Goal: Transaction & Acquisition: Obtain resource

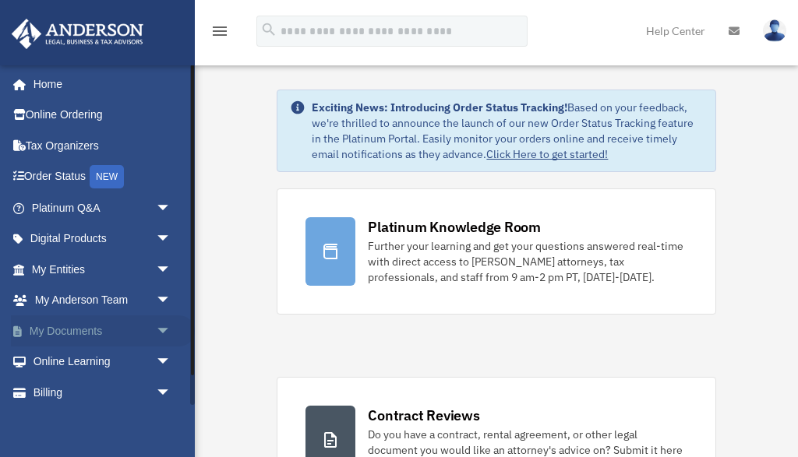
click at [161, 327] on span "arrow_drop_down" at bounding box center [171, 332] width 31 height 32
click at [62, 359] on link "Box" at bounding box center [108, 362] width 173 height 31
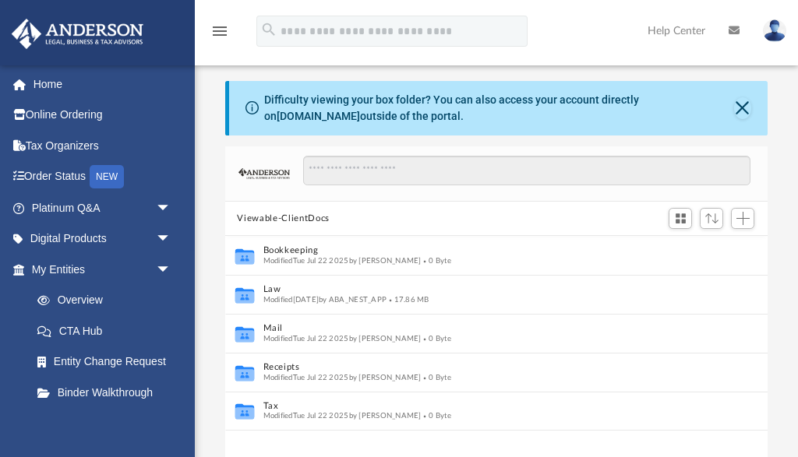
scroll to position [354, 542]
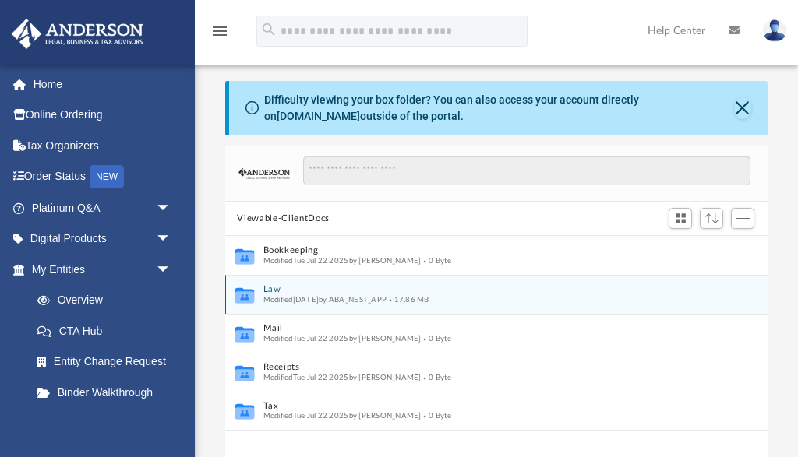
click at [273, 285] on button "Law" at bounding box center [486, 290] width 446 height 10
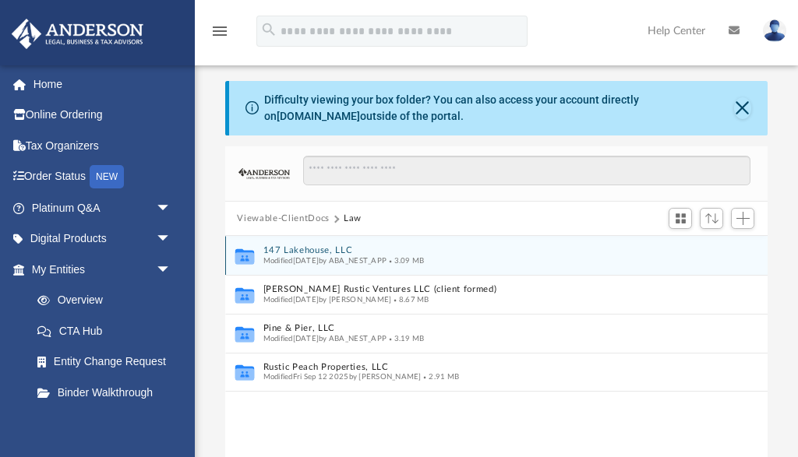
click at [316, 249] on button "147 Lakehouse, LLC" at bounding box center [486, 251] width 446 height 10
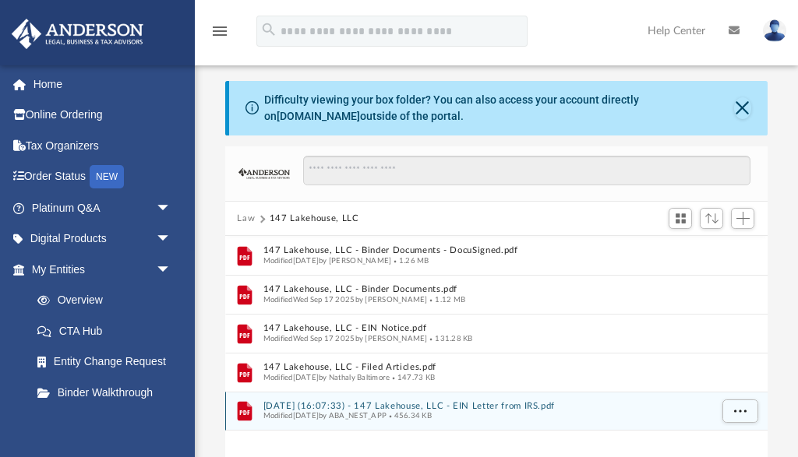
click at [416, 402] on button "2025.09.25 (16:07:33) - 147 Lakehouse, LLC - EIN Letter from IRS.pdf" at bounding box center [486, 406] width 446 height 10
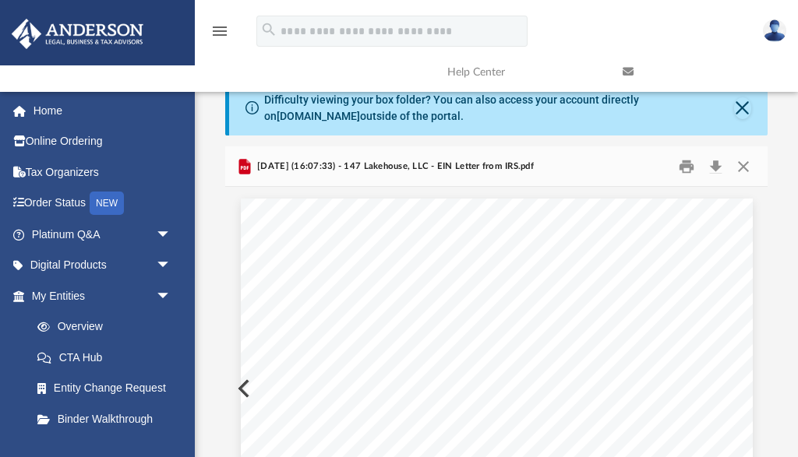
scroll to position [0, 0]
click at [684, 160] on button "Print" at bounding box center [686, 166] width 31 height 24
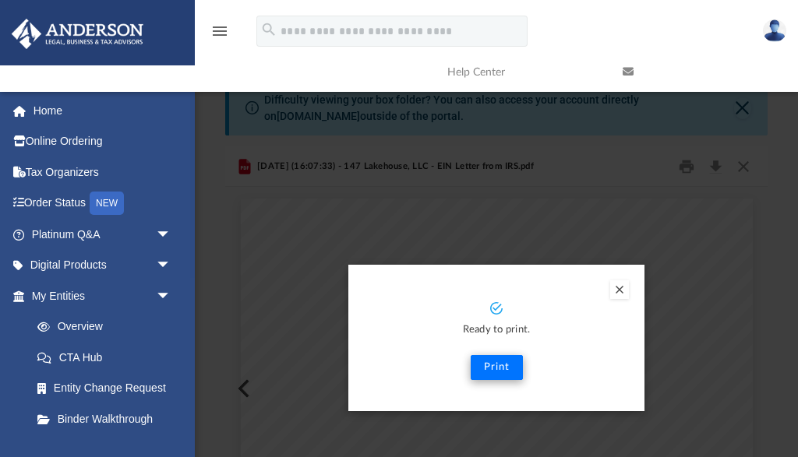
click at [502, 366] on button "Print" at bounding box center [497, 367] width 52 height 25
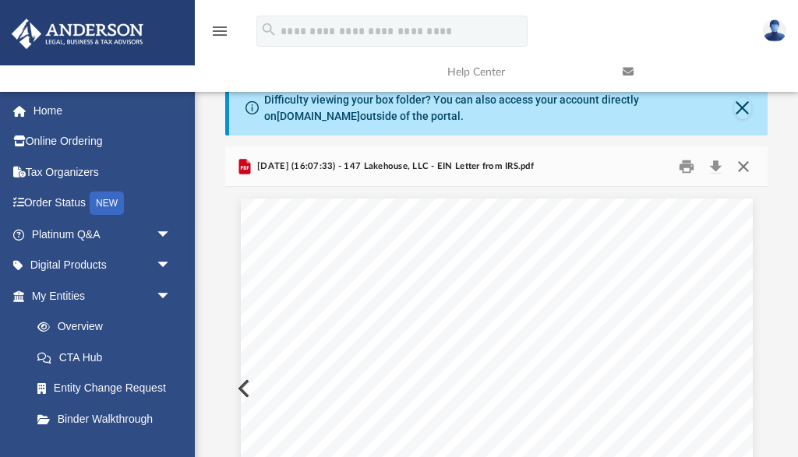
click at [742, 167] on button "Close" at bounding box center [743, 166] width 28 height 24
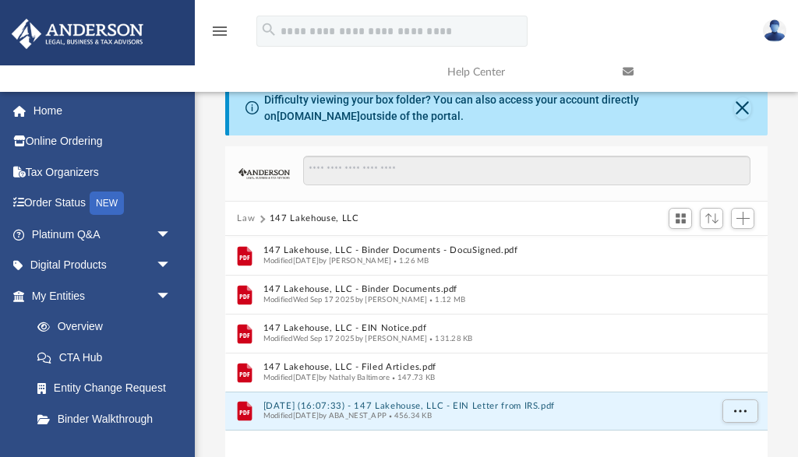
click at [242, 217] on button "Law" at bounding box center [246, 219] width 18 height 14
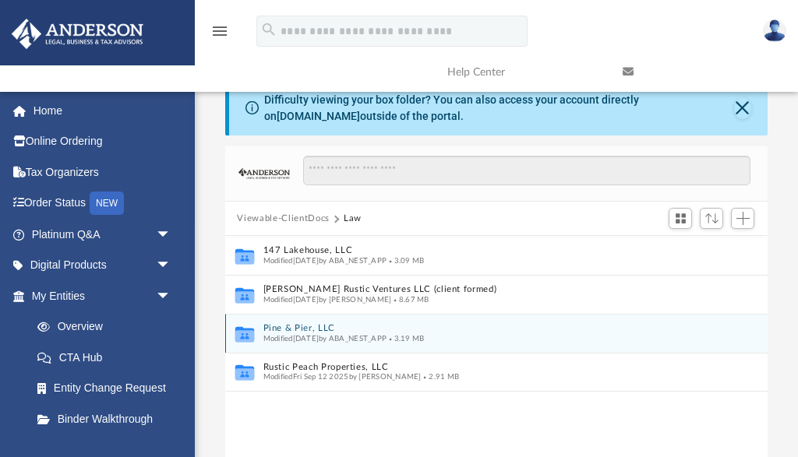
click at [304, 329] on button "Pine & Pier, LLC" at bounding box center [486, 329] width 446 height 10
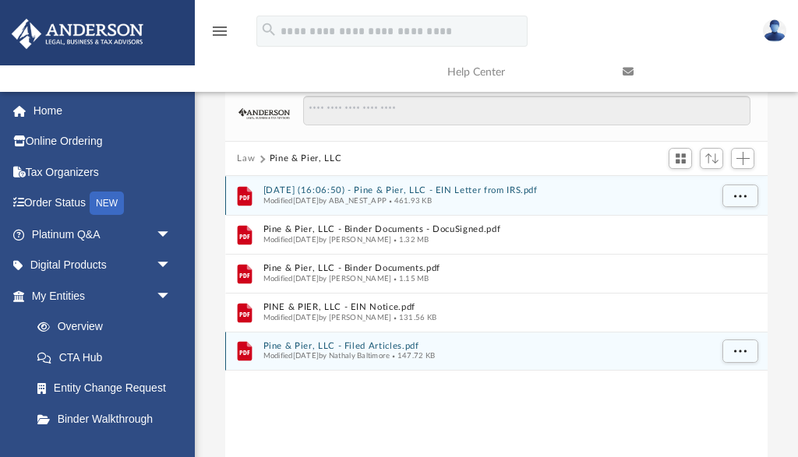
scroll to position [61, 0]
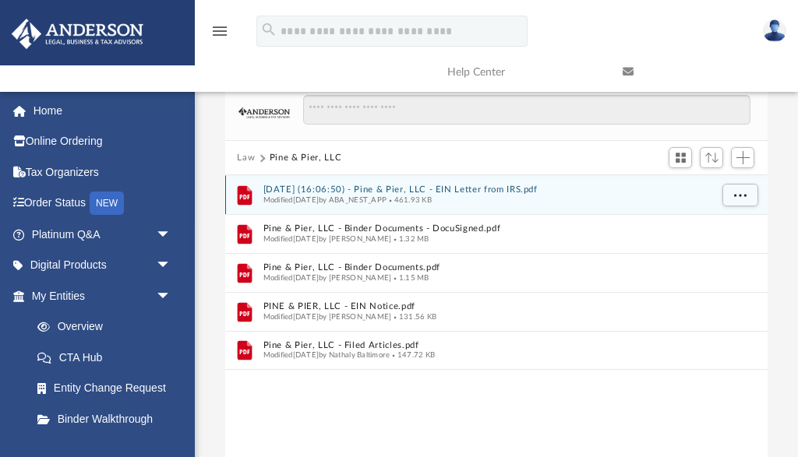
click at [361, 189] on button "2025.09.25 (16:06:50) - Pine & Pier, LLC - EIN Letter from IRS.pdf" at bounding box center [486, 190] width 446 height 10
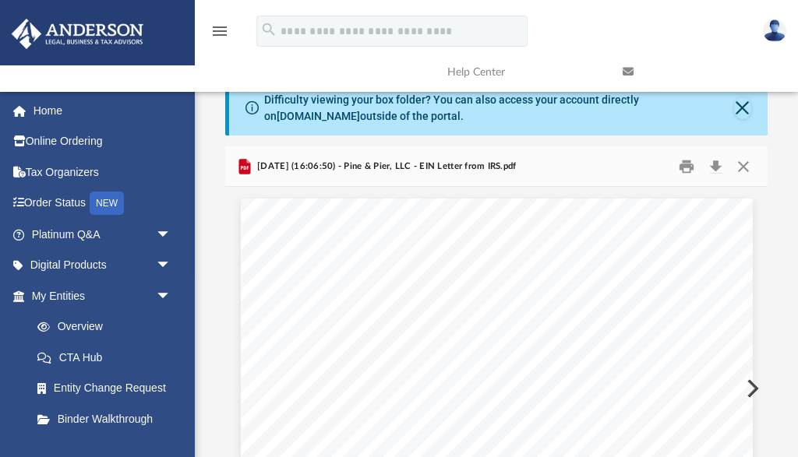
scroll to position [0, 0]
click at [683, 164] on button "Print" at bounding box center [686, 166] width 31 height 24
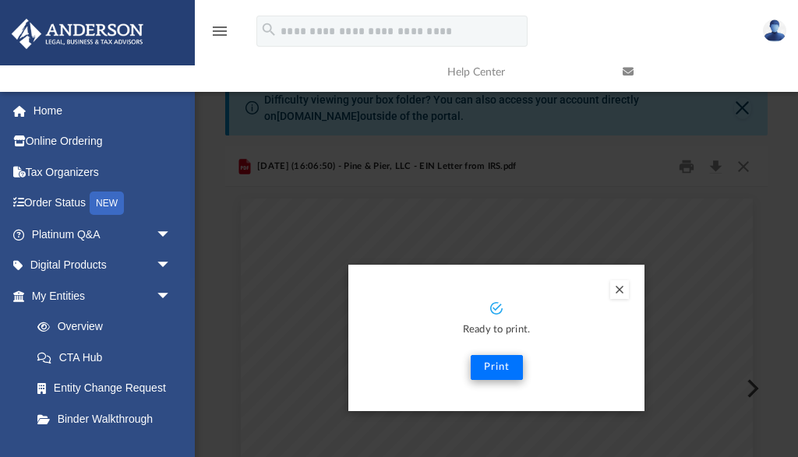
click at [494, 363] on button "Print" at bounding box center [497, 367] width 52 height 25
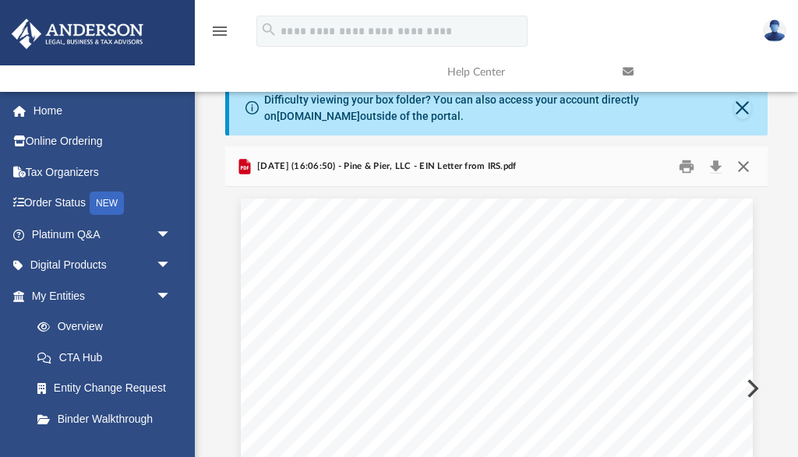
click at [744, 165] on button "Close" at bounding box center [743, 166] width 28 height 24
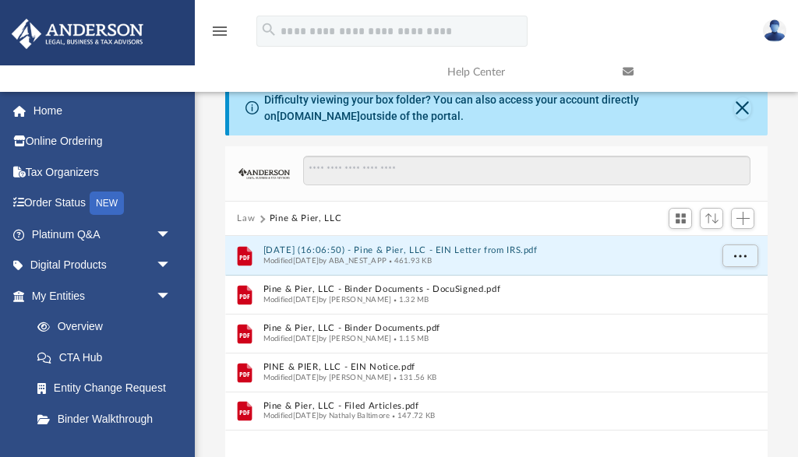
click at [242, 217] on button "Law" at bounding box center [246, 219] width 18 height 14
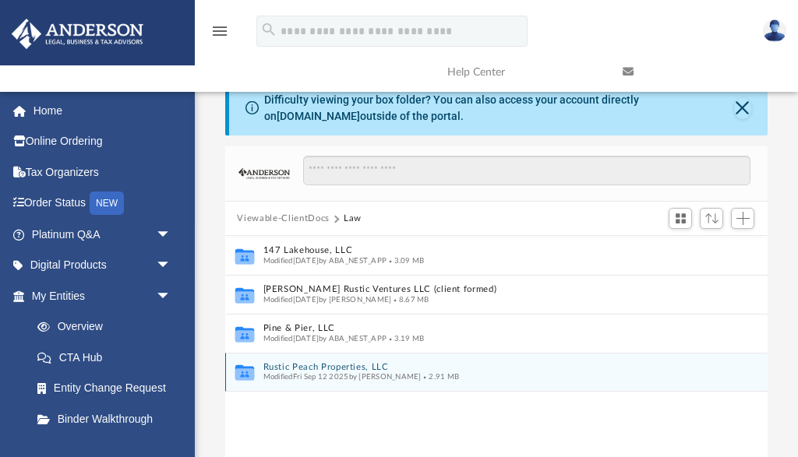
click at [321, 367] on button "Rustic Peach Properties, LLC" at bounding box center [486, 367] width 446 height 10
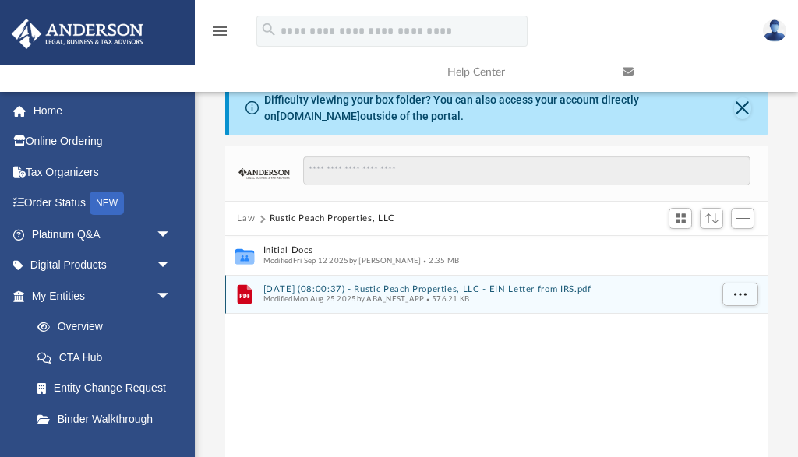
click at [301, 285] on button "2025.08.25 (08:00:37) - Rustic Peach Properties, LLC - EIN Letter from IRS.pdf" at bounding box center [486, 289] width 446 height 10
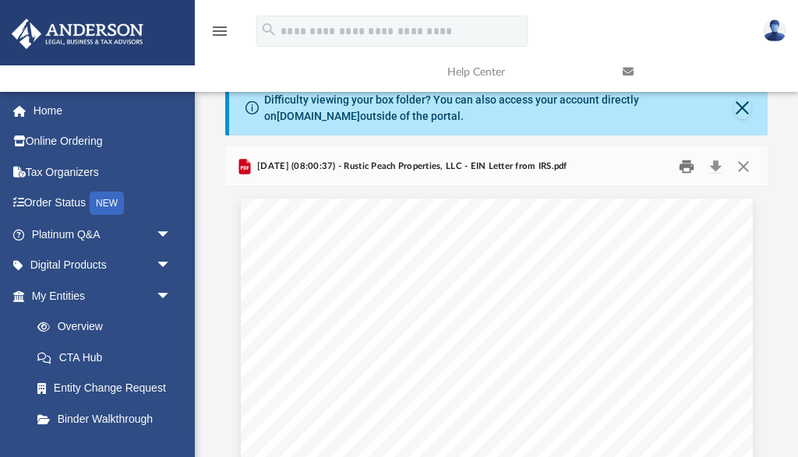
click at [682, 164] on button "Print" at bounding box center [686, 166] width 31 height 24
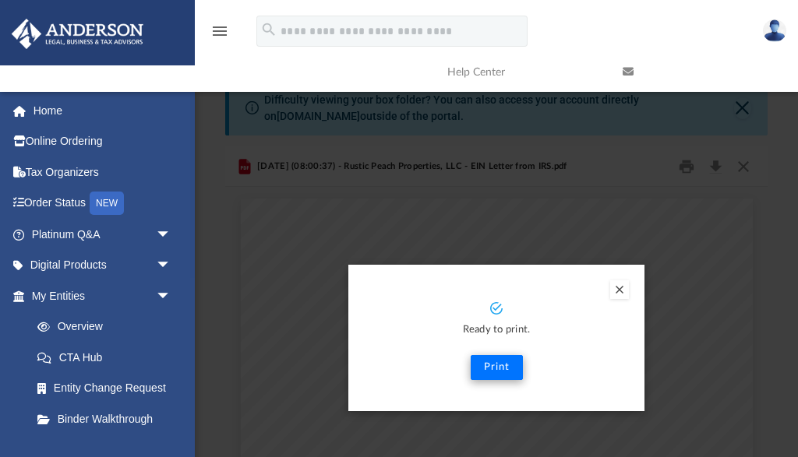
click at [499, 366] on button "Print" at bounding box center [497, 367] width 52 height 25
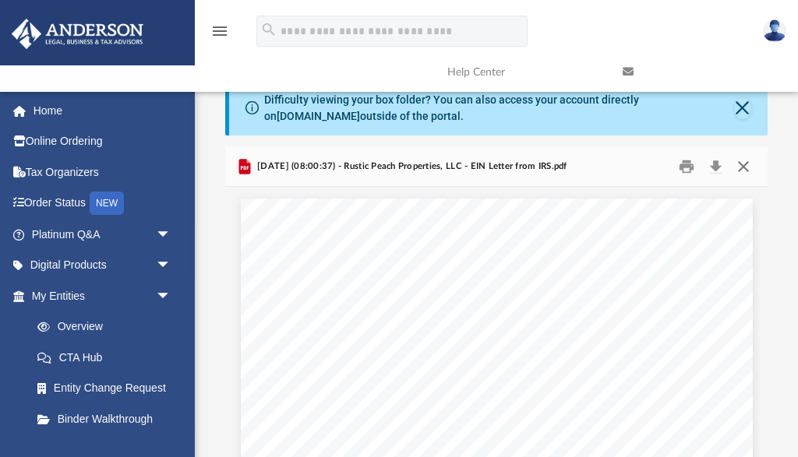
click at [744, 163] on button "Close" at bounding box center [743, 166] width 28 height 24
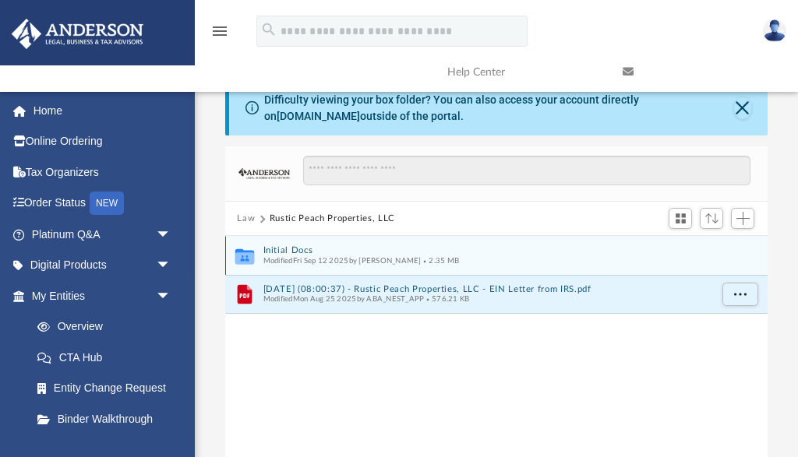
click at [291, 251] on button "Initial Docs" at bounding box center [486, 251] width 446 height 10
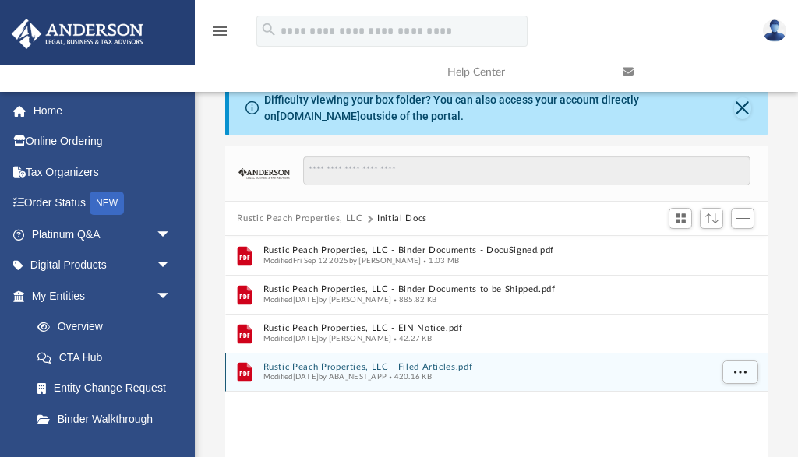
click at [334, 365] on button "Rustic Peach Properties, LLC - Filed Articles.pdf" at bounding box center [486, 367] width 446 height 10
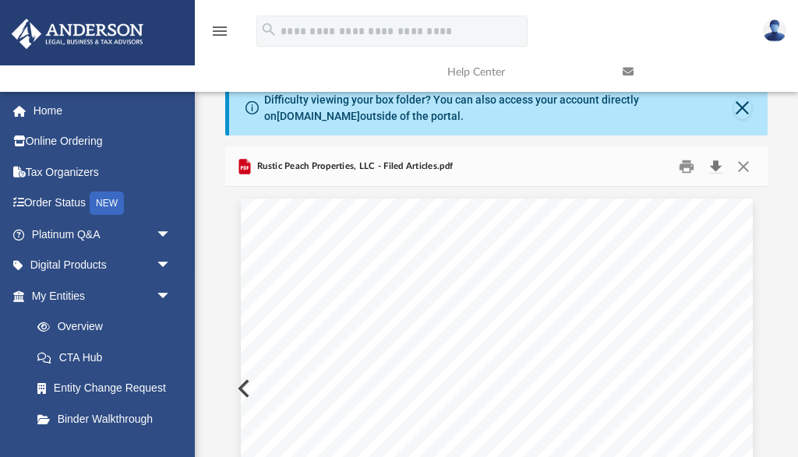
click at [715, 164] on button "Download" at bounding box center [715, 166] width 28 height 24
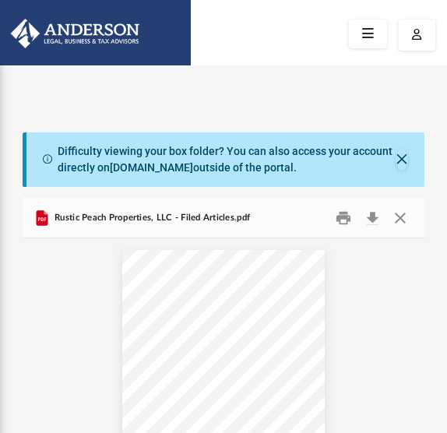
scroll to position [1, 1]
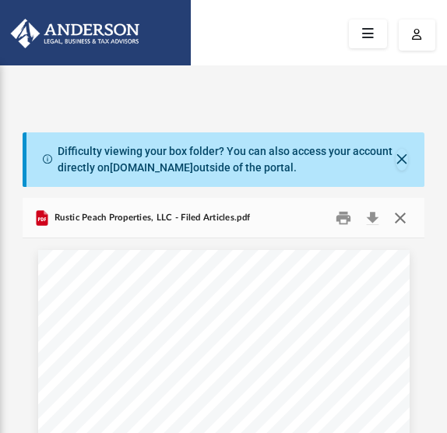
click at [400, 213] on button "Close" at bounding box center [400, 218] width 28 height 24
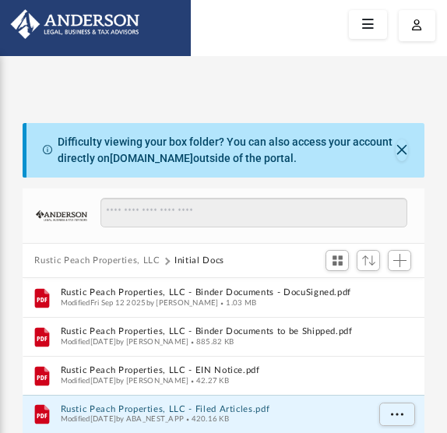
click at [75, 257] on button "Rustic Peach Properties, LLC" at bounding box center [96, 261] width 125 height 14
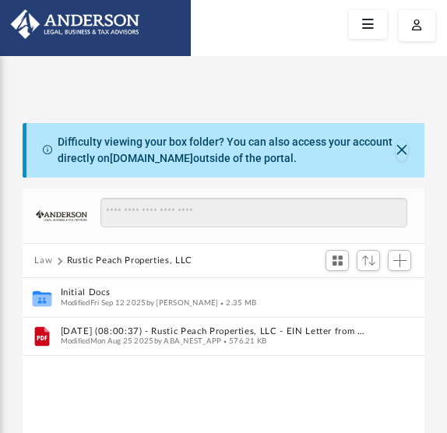
click at [40, 259] on button "Law" at bounding box center [43, 261] width 18 height 14
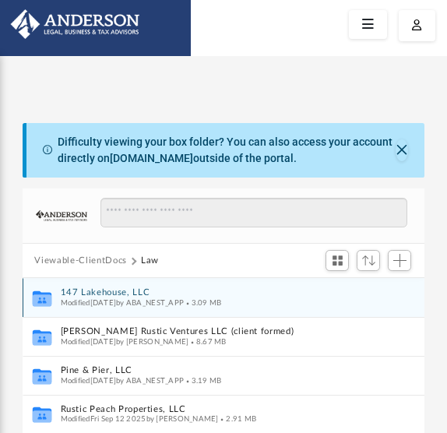
click at [96, 289] on button "147 Lakehouse, LLC" at bounding box center [213, 293] width 306 height 10
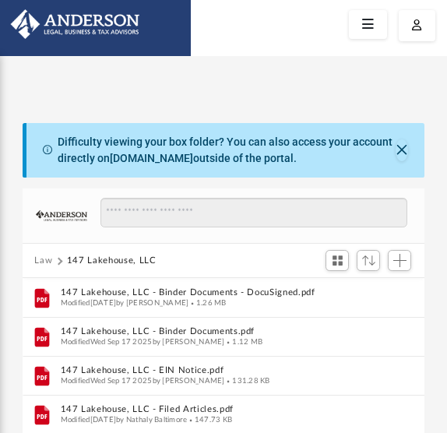
click at [43, 259] on button "Law" at bounding box center [43, 261] width 18 height 14
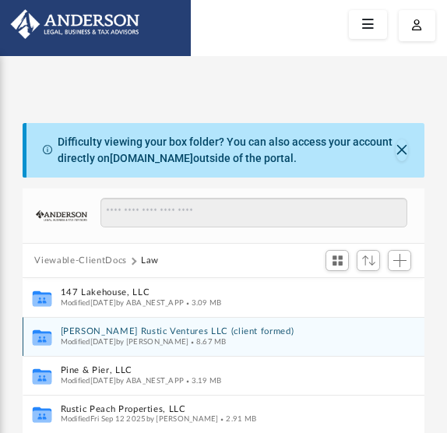
click at [85, 330] on button "Moore Rustic Ventures LLC (client formed)" at bounding box center [213, 332] width 306 height 10
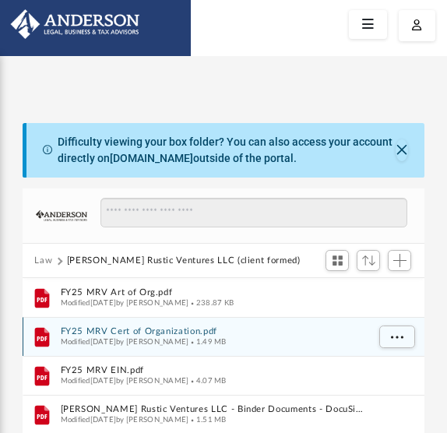
click at [102, 327] on button "FY25 MRV Cert of Organization.pdf" at bounding box center [213, 332] width 306 height 10
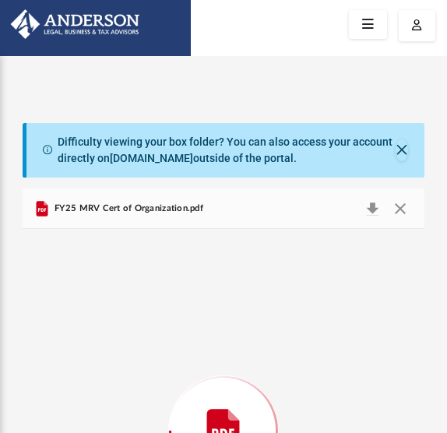
scroll to position [198, 0]
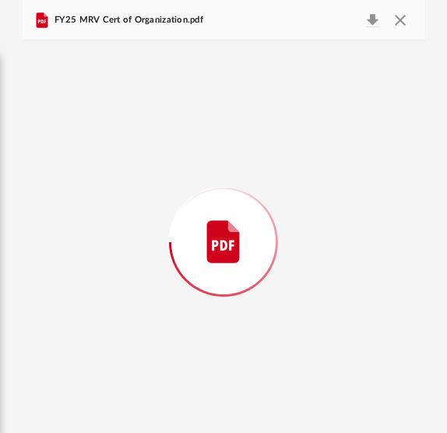
click at [102, 326] on div "Preview" at bounding box center [224, 242] width 403 height 402
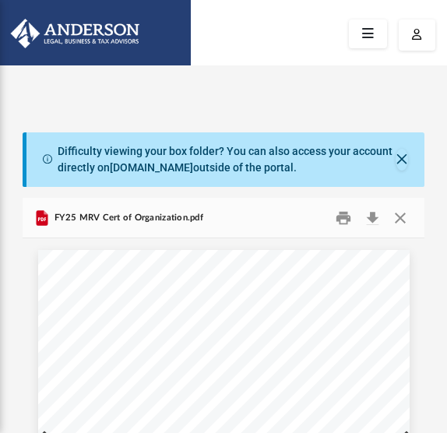
scroll to position [0, 0]
click at [398, 215] on button "Close" at bounding box center [400, 218] width 28 height 24
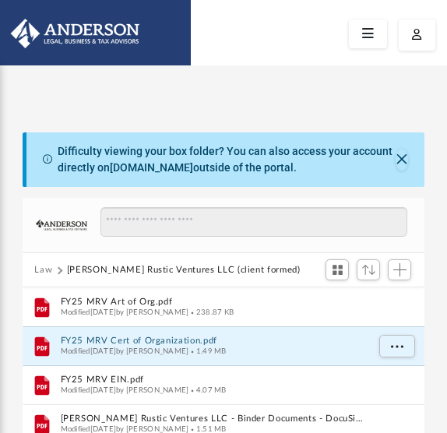
click at [42, 266] on button "Law" at bounding box center [43, 270] width 18 height 14
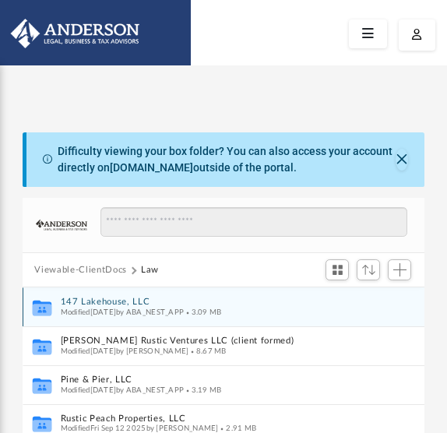
click at [84, 298] on button "147 Lakehouse, LLC" at bounding box center [213, 303] width 306 height 10
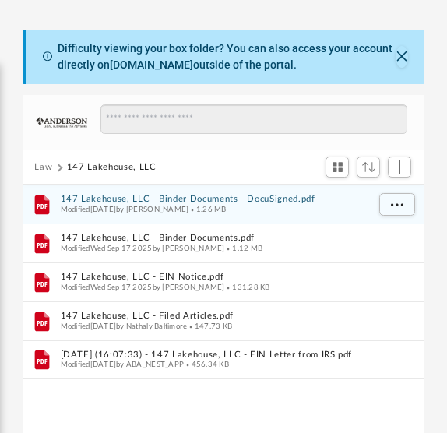
scroll to position [111, 0]
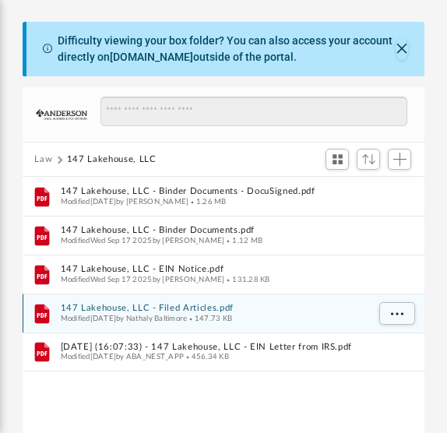
click at [70, 309] on button "147 Lakehouse, LLC - Filed Articles.pdf" at bounding box center [213, 309] width 306 height 10
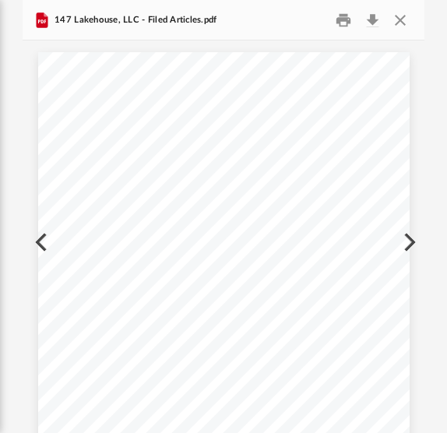
scroll to position [208, 0]
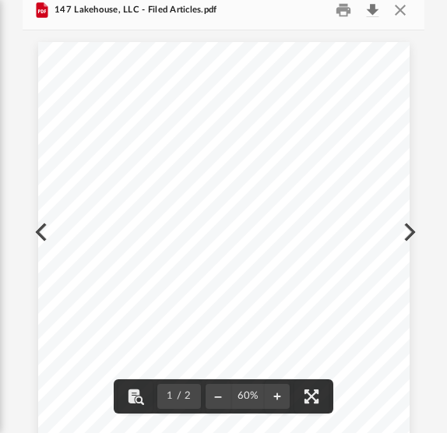
click at [376, 9] on button "Download" at bounding box center [372, 10] width 28 height 24
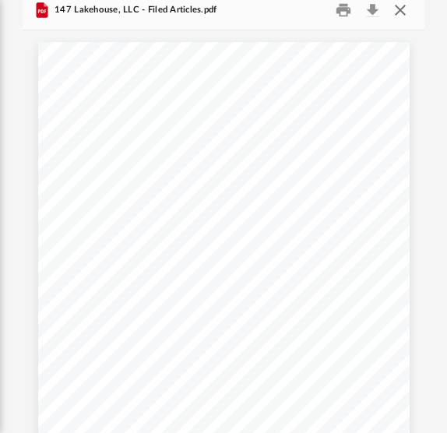
click at [404, 8] on button "Close" at bounding box center [400, 10] width 28 height 24
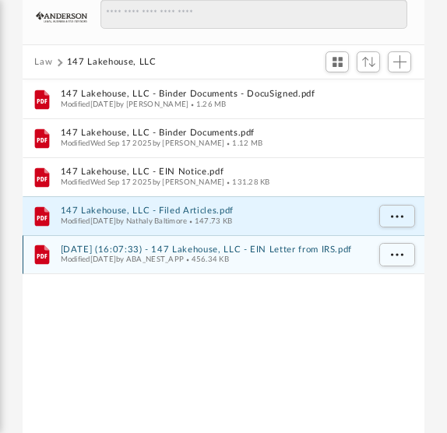
click at [208, 249] on button "2025.09.25 (16:07:33) - 147 Lakehouse, LLC - EIN Letter from IRS.pdf" at bounding box center [213, 250] width 306 height 10
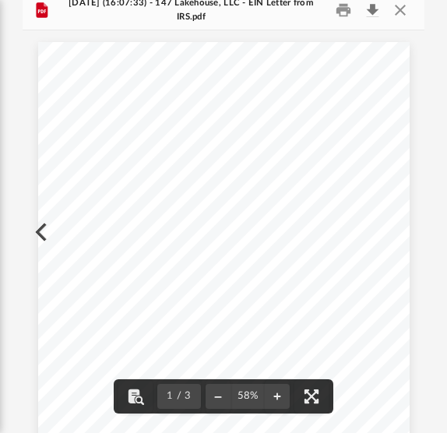
click at [374, 5] on button "Download" at bounding box center [372, 10] width 28 height 24
click at [400, 9] on button "Close" at bounding box center [400, 10] width 28 height 24
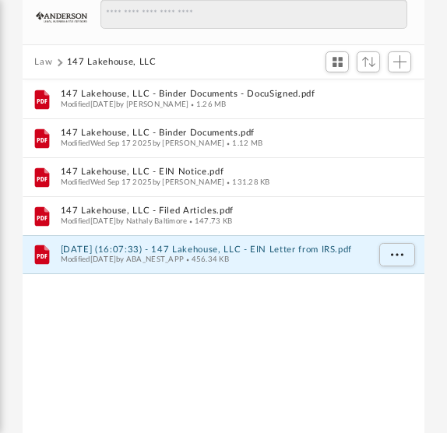
click at [44, 61] on button "Law" at bounding box center [43, 62] width 18 height 14
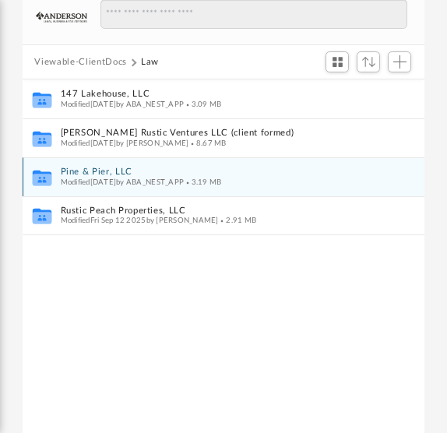
click at [94, 168] on button "Pine & Pier, LLC" at bounding box center [213, 172] width 306 height 10
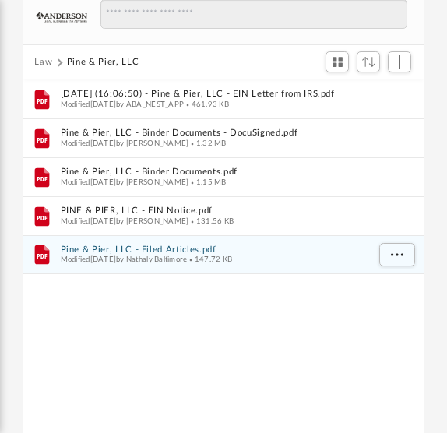
click at [120, 249] on button "Pine & Pier, LLC - Filed Articles.pdf" at bounding box center [213, 250] width 306 height 10
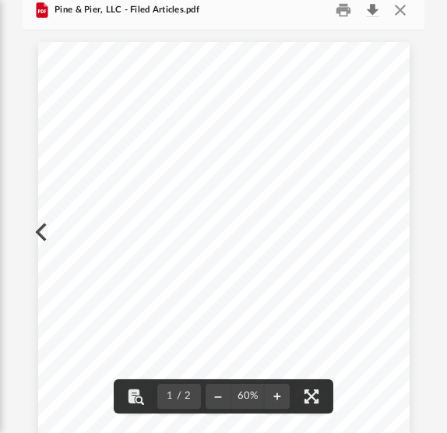
click at [375, 8] on button "Download" at bounding box center [372, 10] width 28 height 24
click at [403, 8] on button "Close" at bounding box center [400, 10] width 28 height 24
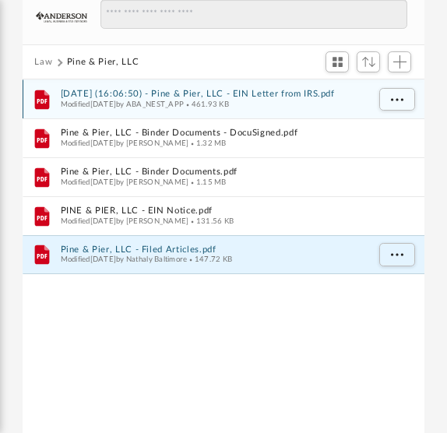
click at [201, 95] on button "2025.09.25 (16:06:50) - Pine & Pier, LLC - EIN Letter from IRS.pdf" at bounding box center [213, 95] width 306 height 10
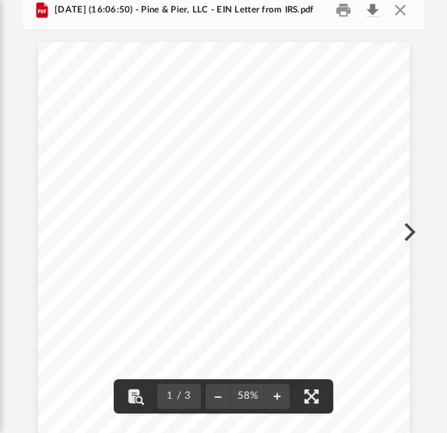
click at [374, 9] on button "Download" at bounding box center [372, 10] width 28 height 24
click at [400, 12] on button "Close" at bounding box center [400, 10] width 28 height 24
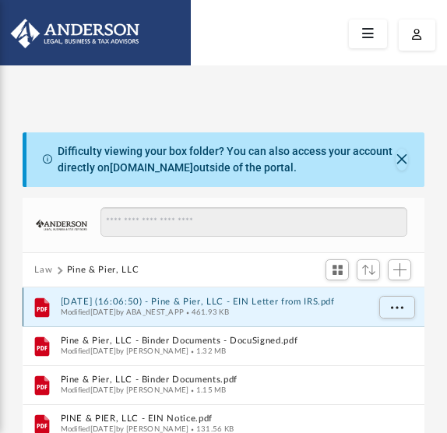
scroll to position [0, 0]
click at [404, 159] on button "Close" at bounding box center [402, 160] width 12 height 22
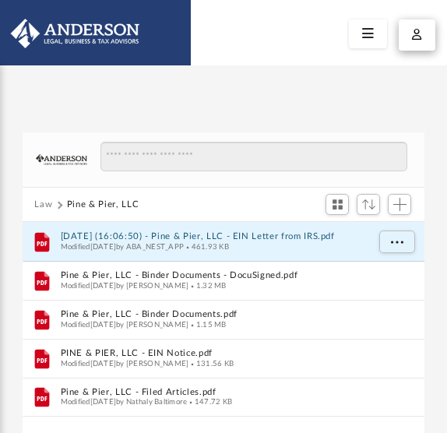
click at [420, 36] on icon "button" at bounding box center [417, 34] width 10 height 11
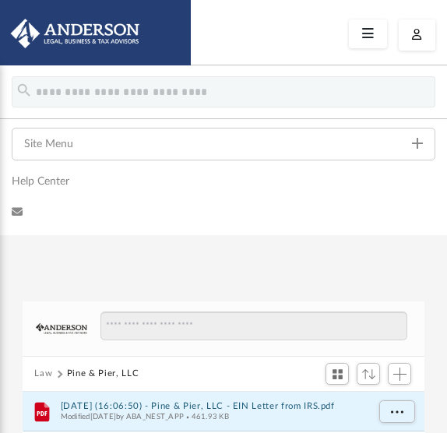
click at [365, 30] on icon at bounding box center [368, 34] width 23 height 24
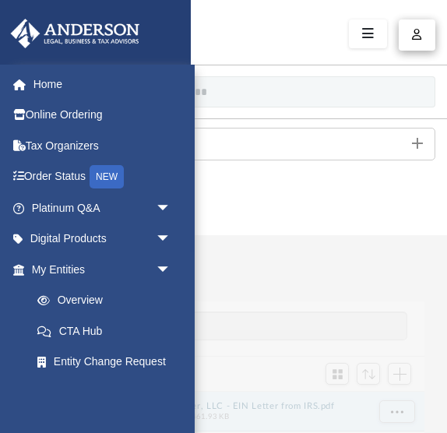
click at [420, 34] on icon "button" at bounding box center [417, 34] width 10 height 11
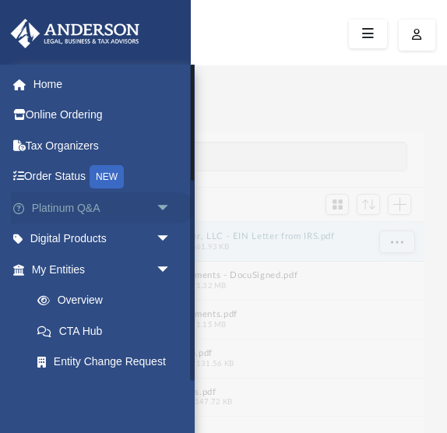
click at [166, 202] on span "arrow_drop_down" at bounding box center [171, 208] width 31 height 32
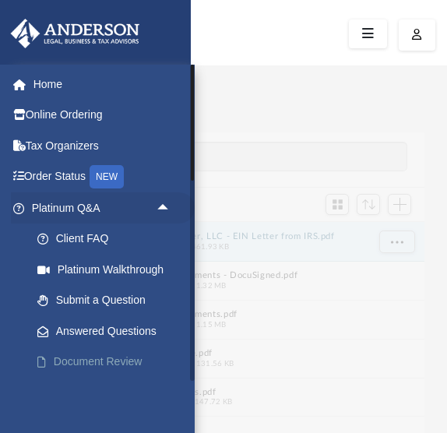
click at [123, 353] on link "Document Review" at bounding box center [108, 362] width 173 height 31
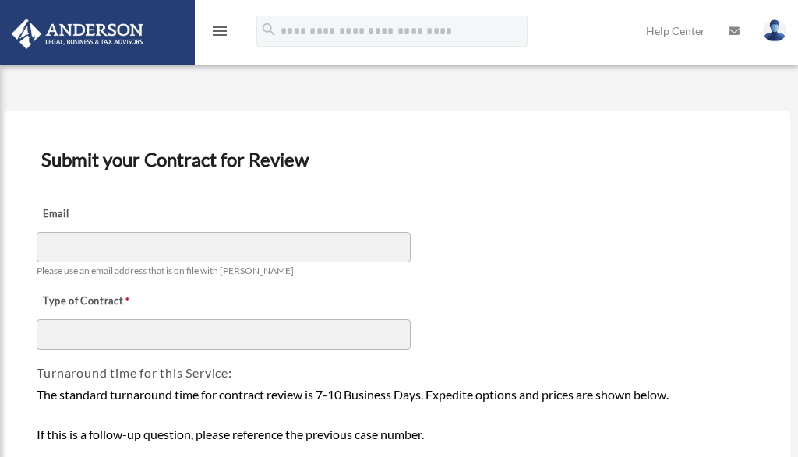
click at [775, 30] on img at bounding box center [774, 30] width 23 height 23
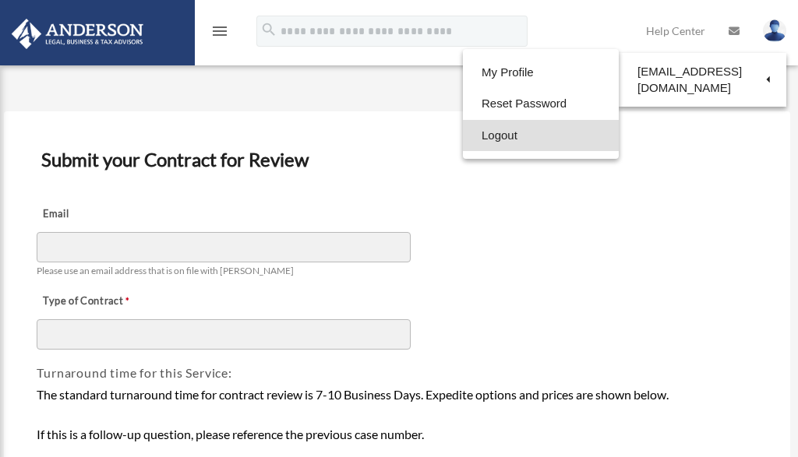
click at [541, 138] on link "Logout" at bounding box center [541, 136] width 156 height 32
